Goal: Information Seeking & Learning: Learn about a topic

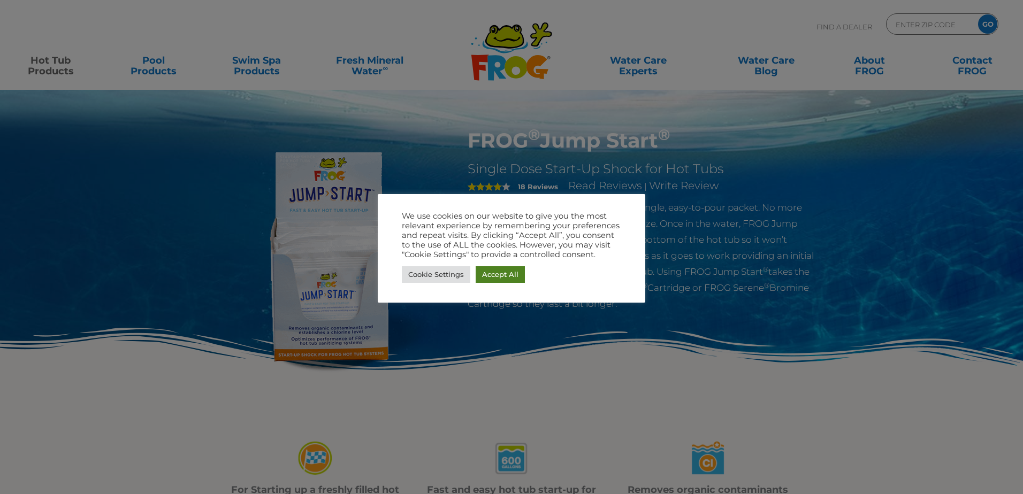
click at [495, 278] on link "Accept All" at bounding box center [499, 274] width 49 height 17
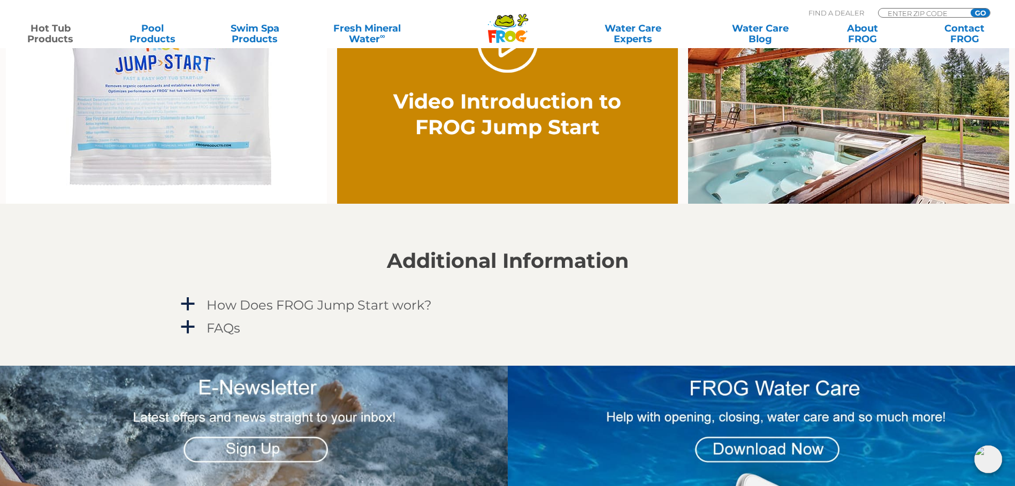
scroll to position [749, 0]
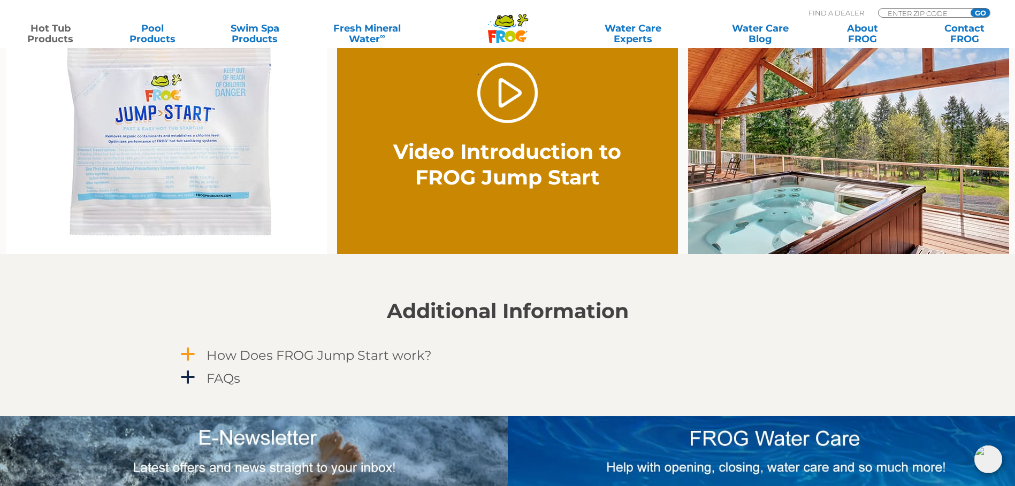
click at [203, 363] on link "a How Does FROG Jump Start work?" at bounding box center [508, 355] width 658 height 20
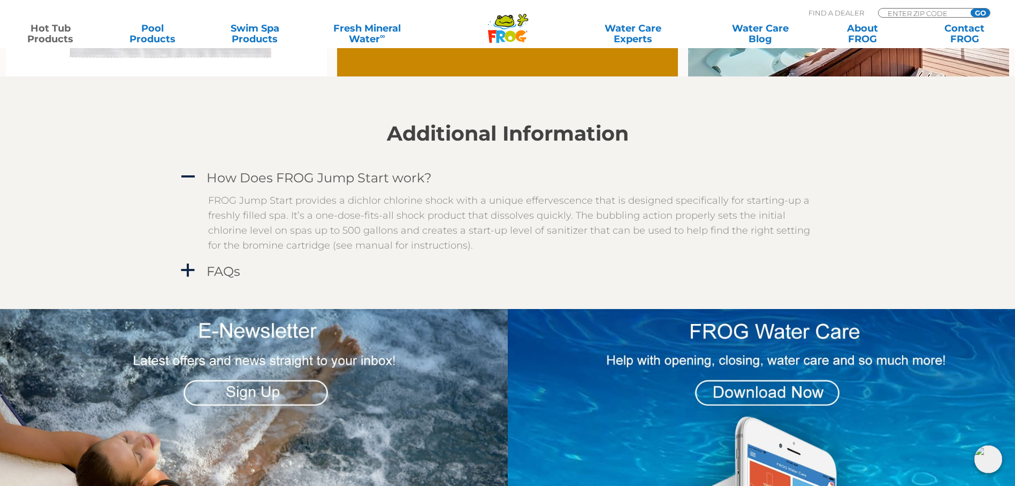
scroll to position [963, 0]
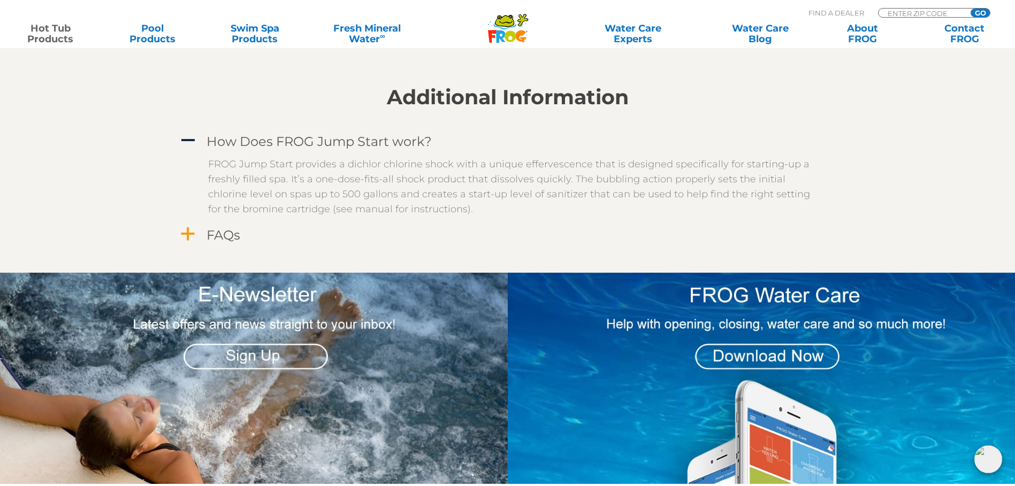
click at [202, 239] on link "a FAQs" at bounding box center [508, 235] width 658 height 20
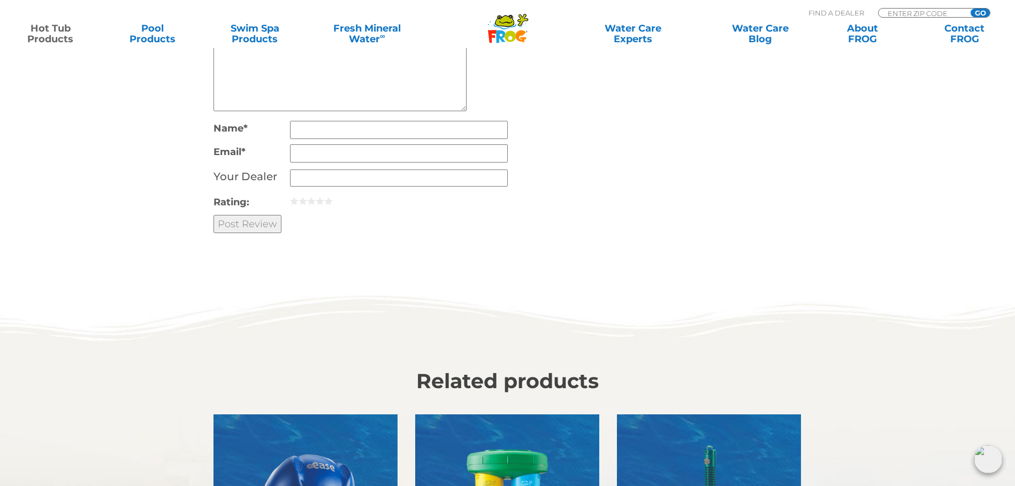
scroll to position [2635, 0]
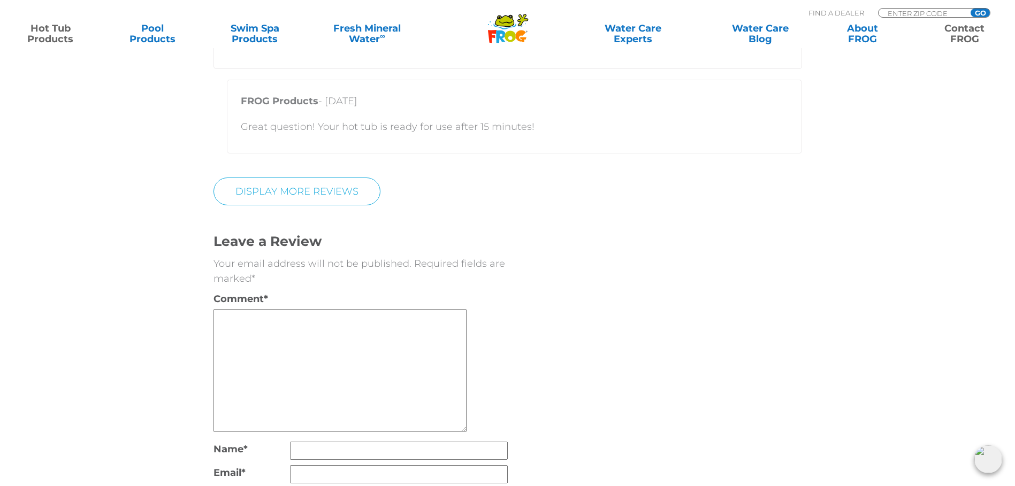
click at [963, 35] on link "Contact FROG" at bounding box center [964, 33] width 80 height 21
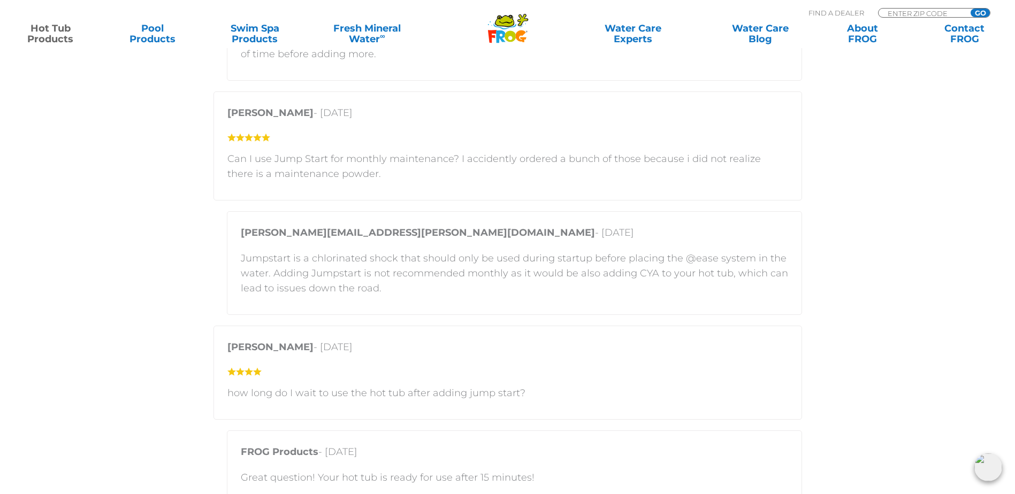
scroll to position [2140, 0]
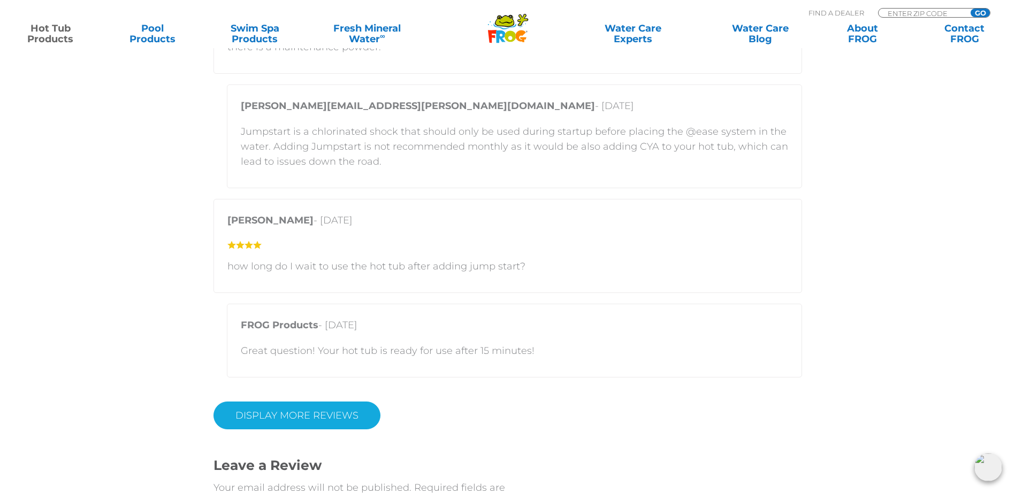
click at [295, 421] on link "Display More Reviews" at bounding box center [296, 416] width 167 height 28
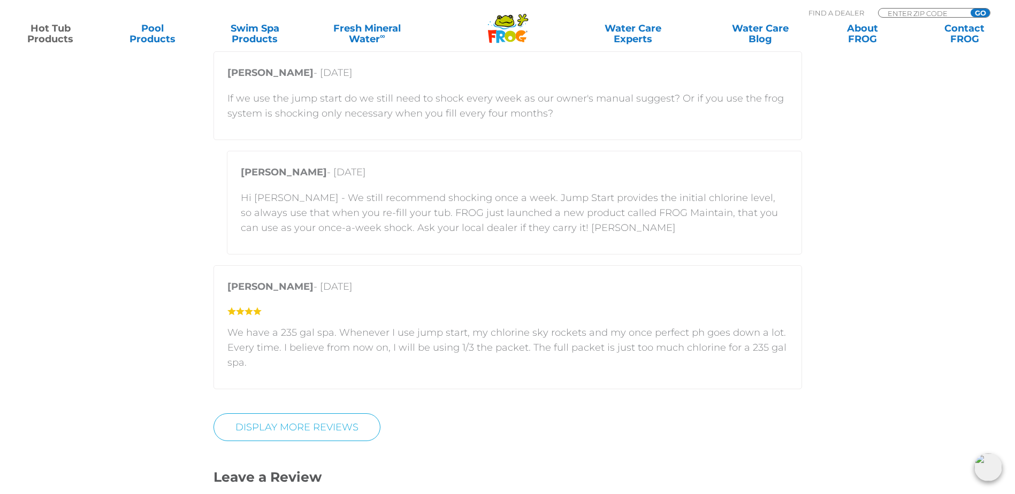
scroll to position [3317, 0]
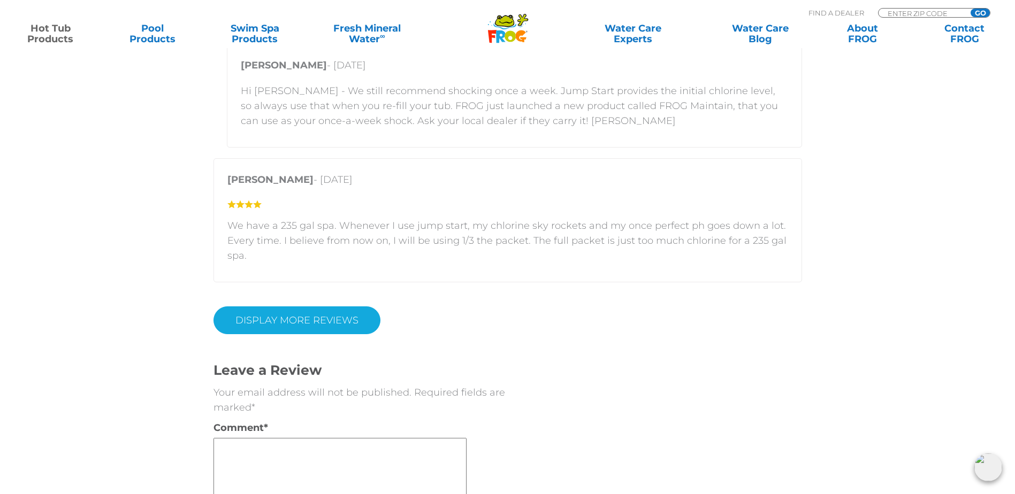
click at [338, 325] on link "DISPLAY MORE REVIEWS" at bounding box center [296, 320] width 167 height 28
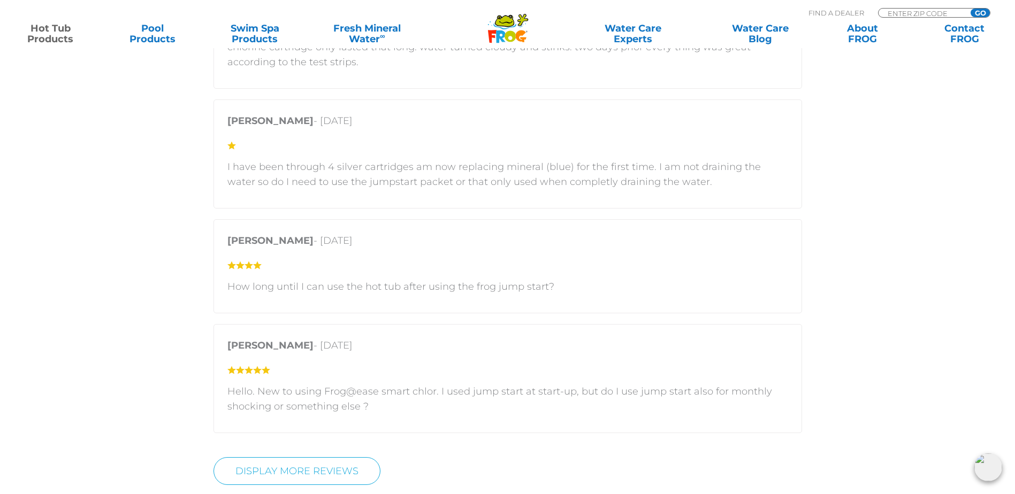
scroll to position [3798, 0]
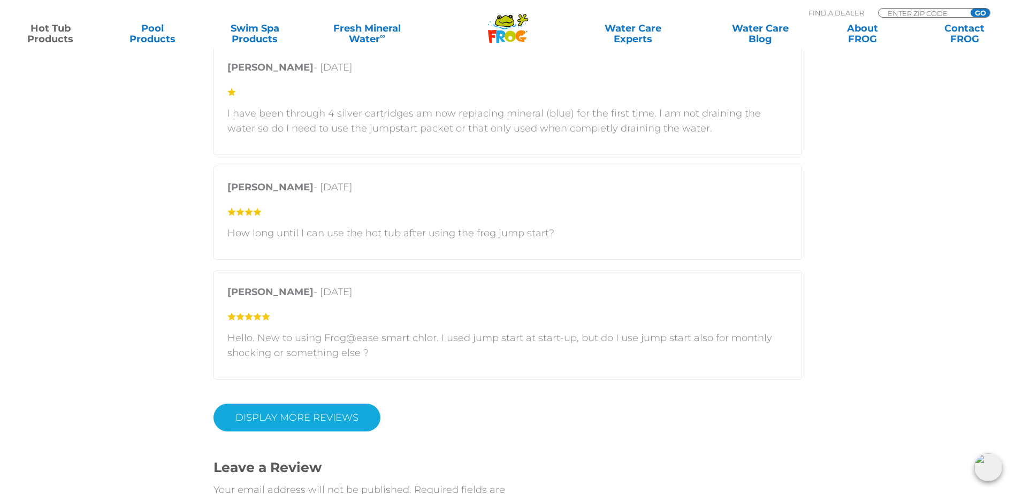
click at [339, 407] on link "DISPLAY MORE REVIEWS" at bounding box center [296, 418] width 167 height 28
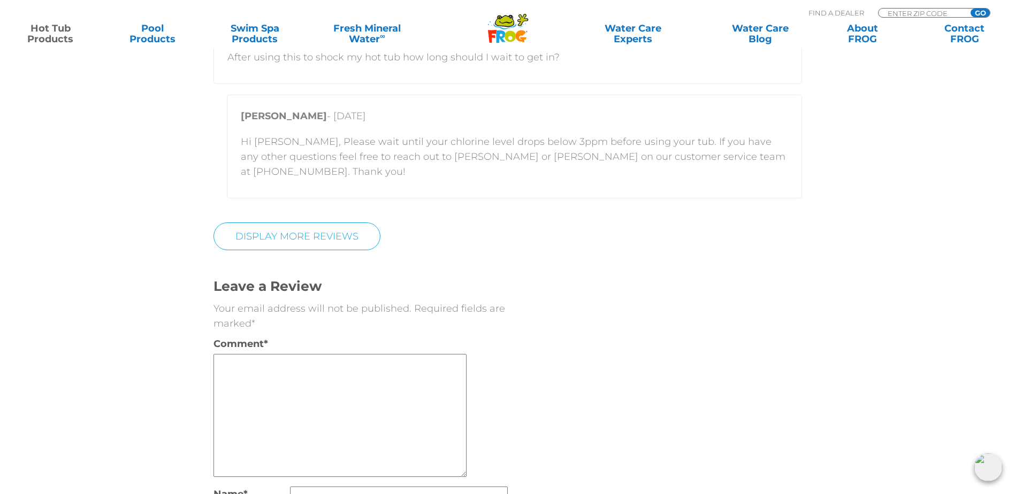
scroll to position [4868, 0]
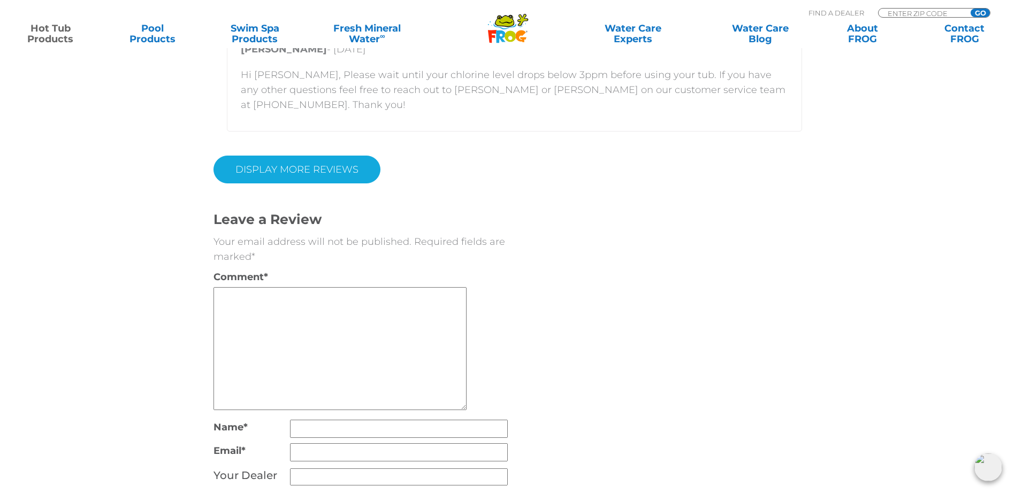
click at [340, 167] on link "DISPLAY MORE REVIEWS" at bounding box center [296, 170] width 167 height 28
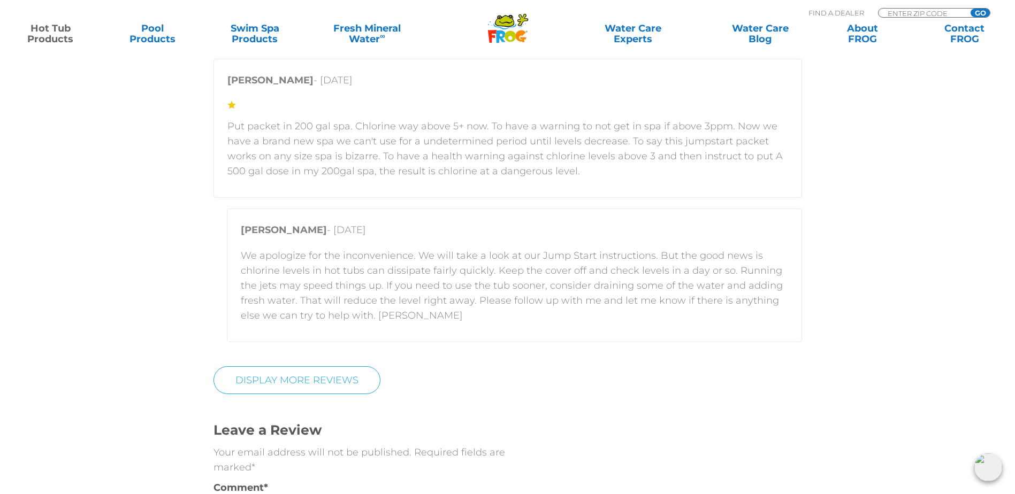
scroll to position [5724, 0]
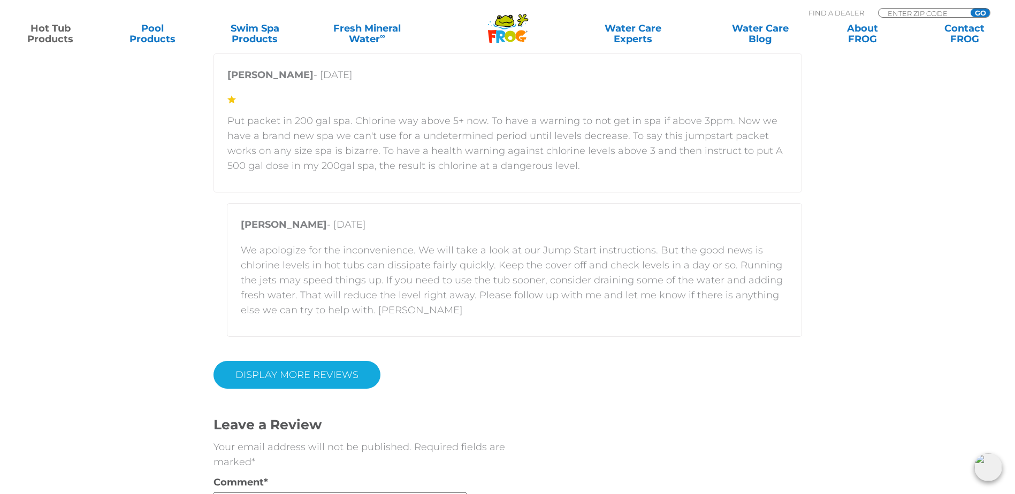
click at [350, 361] on link "DISPLAY MORE REVIEWS" at bounding box center [296, 375] width 167 height 28
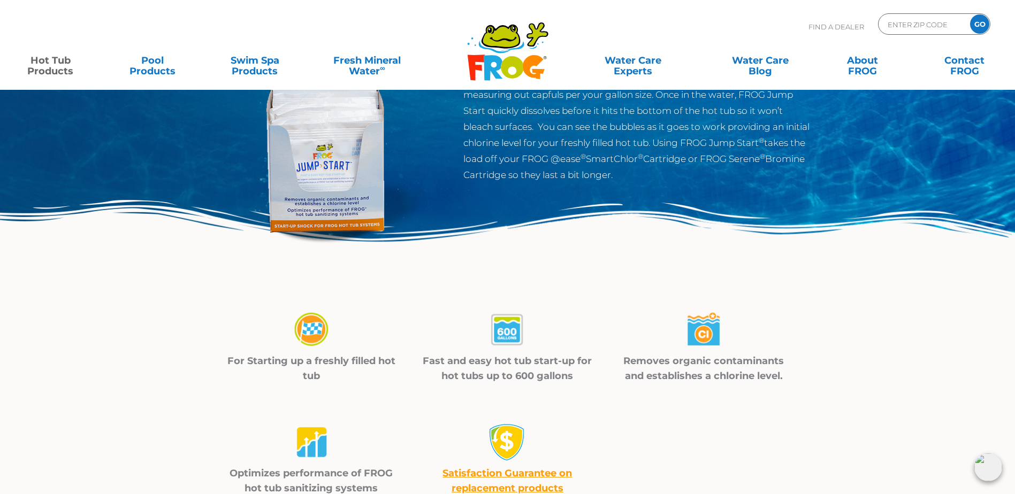
scroll to position [0, 0]
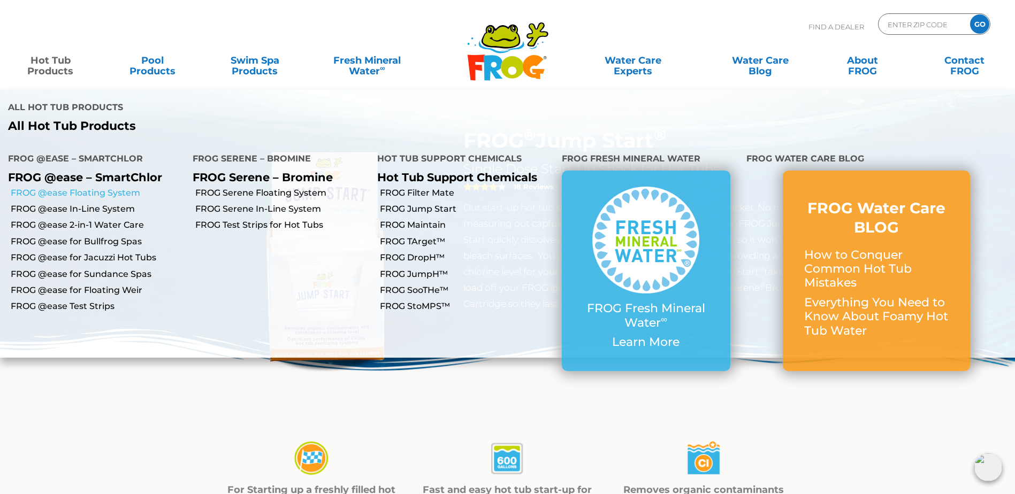
click at [57, 187] on link "FROG @ease Floating System" at bounding box center [98, 193] width 174 height 12
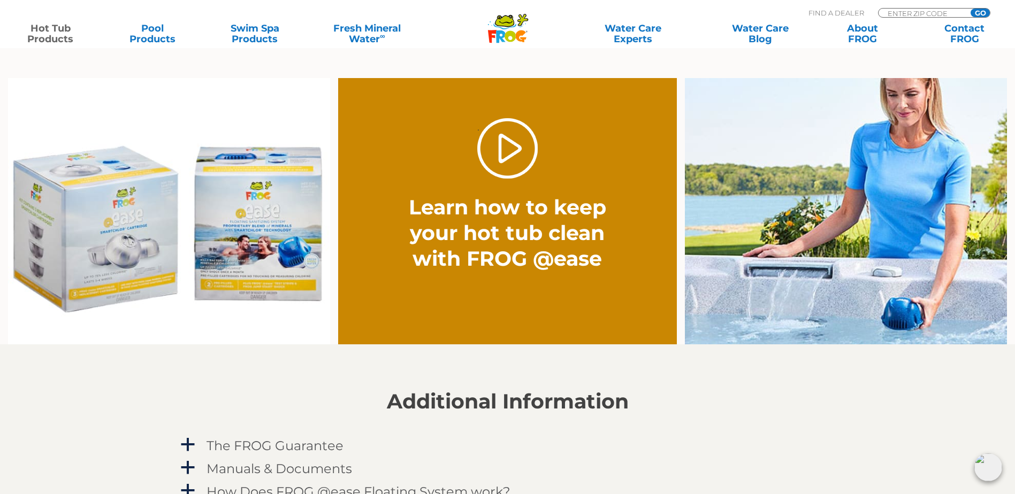
scroll to position [1070, 0]
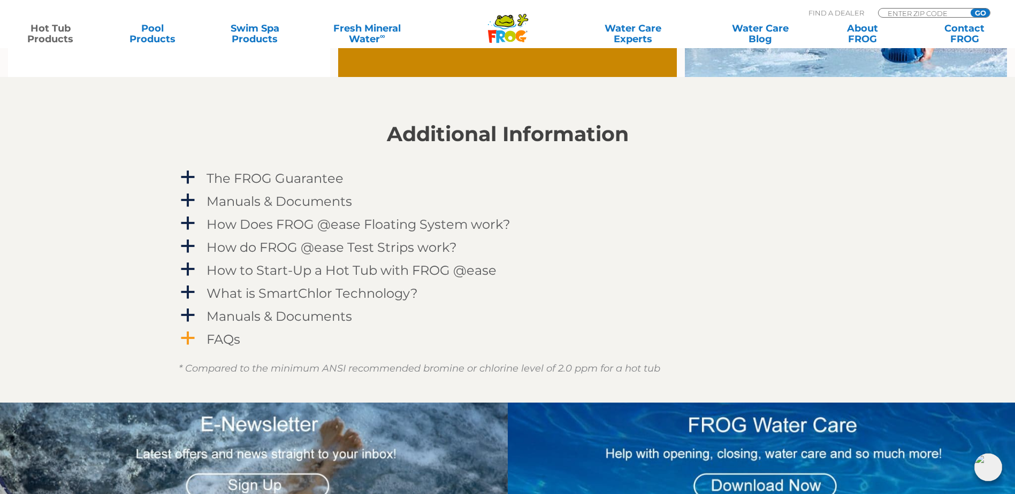
click at [224, 341] on h4 "FAQs" at bounding box center [223, 339] width 34 height 14
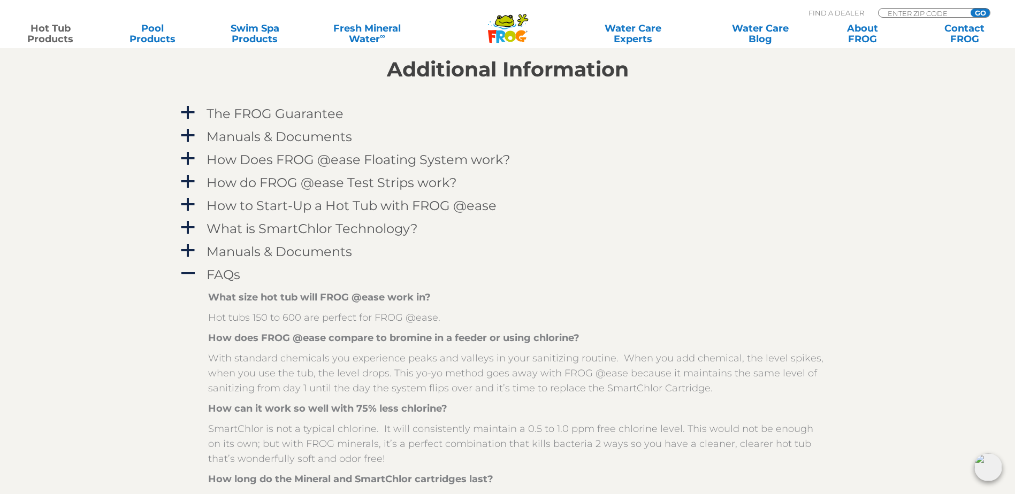
scroll to position [1123, 0]
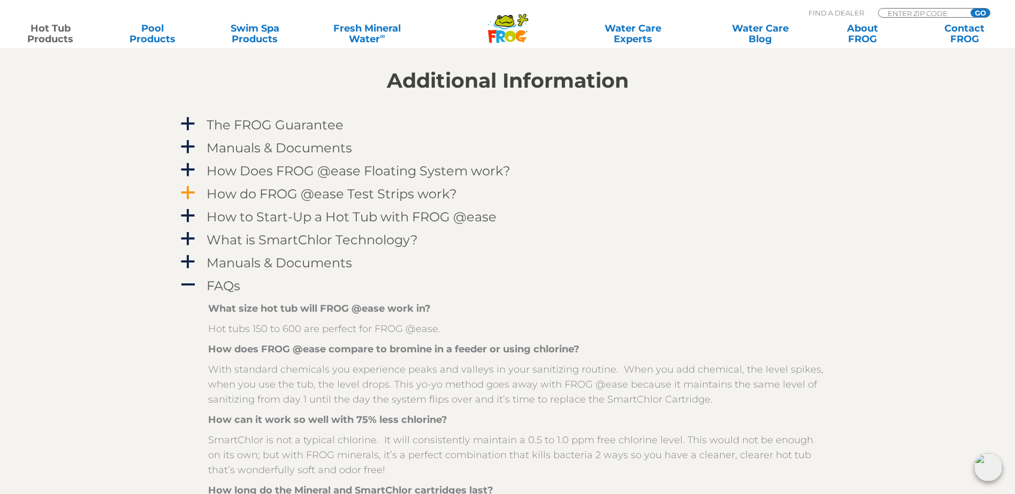
click at [341, 196] on h4 "How do FROG @ease Test Strips work?" at bounding box center [331, 194] width 250 height 14
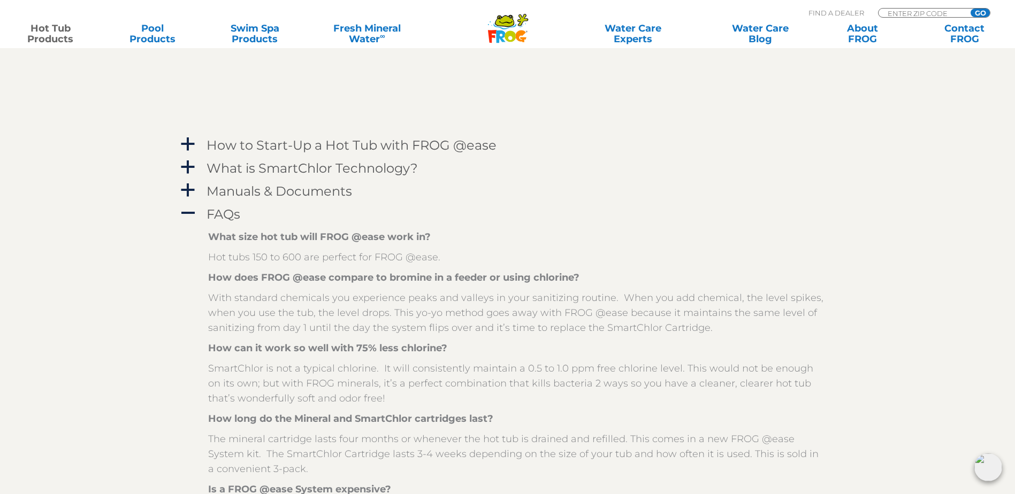
scroll to position [1498, 0]
click at [400, 146] on h4 "How to Start-Up a Hot Tub with FROG @ease" at bounding box center [351, 144] width 290 height 14
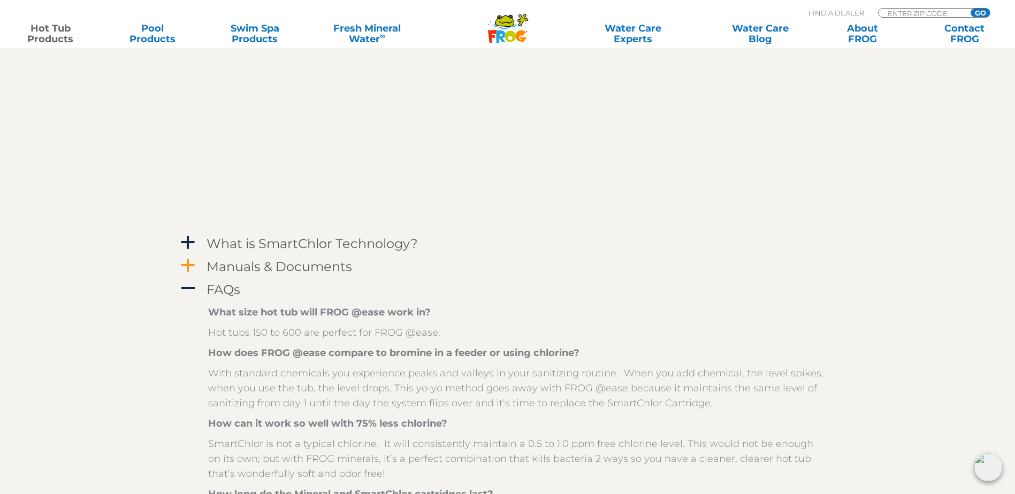
scroll to position [1391, 0]
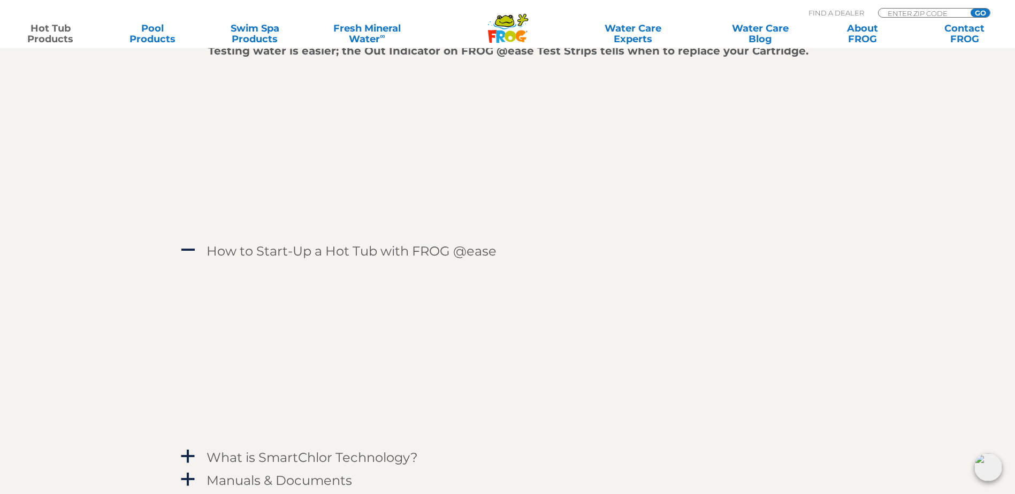
click at [241, 332] on p at bounding box center [515, 352] width 615 height 173
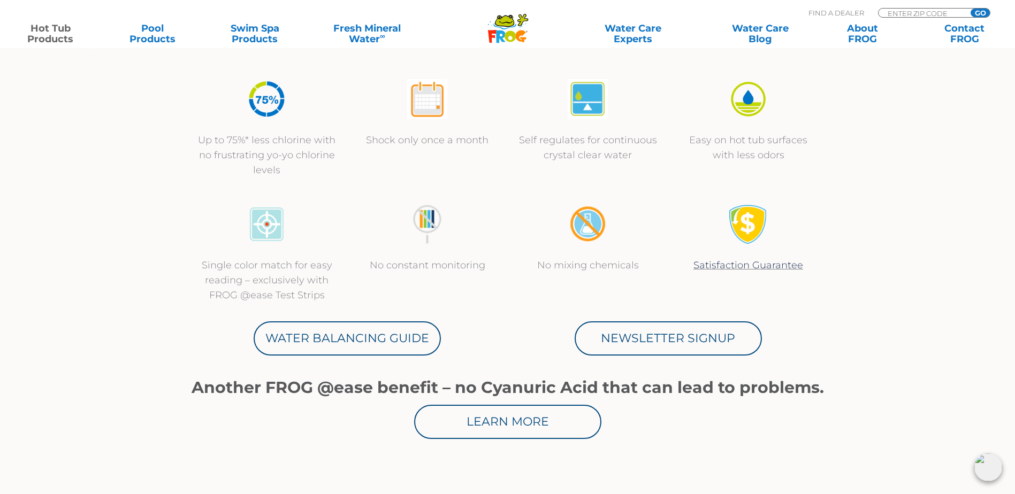
scroll to position [53, 0]
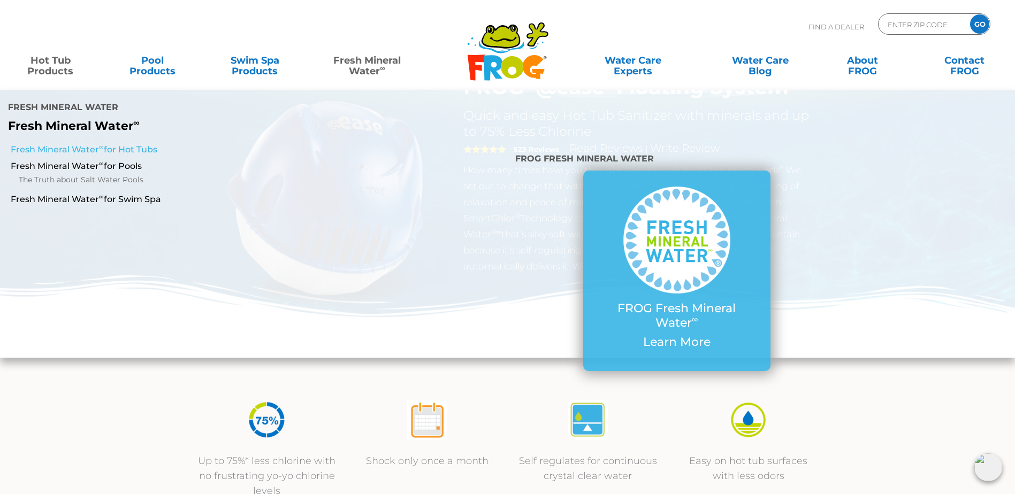
click at [105, 144] on link "Fresh Mineral Water ∞ for Hot Tubs" at bounding box center [174, 150] width 327 height 12
